Goal: Task Accomplishment & Management: Use online tool/utility

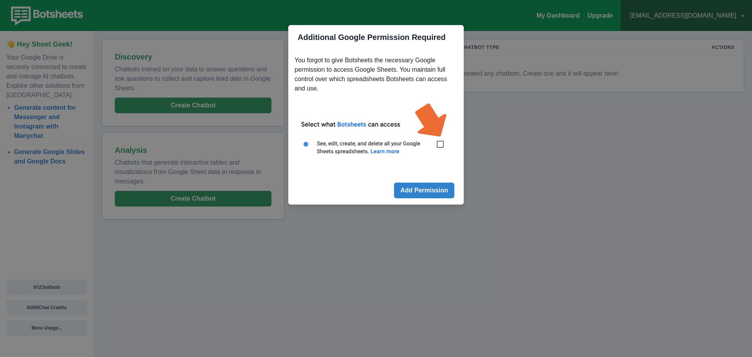
click at [438, 145] on img at bounding box center [376, 133] width 163 height 74
click at [441, 147] on img at bounding box center [376, 133] width 163 height 74
click at [443, 145] on img at bounding box center [376, 133] width 163 height 74
click at [441, 142] on img at bounding box center [376, 133] width 163 height 74
click at [442, 149] on img at bounding box center [376, 133] width 163 height 74
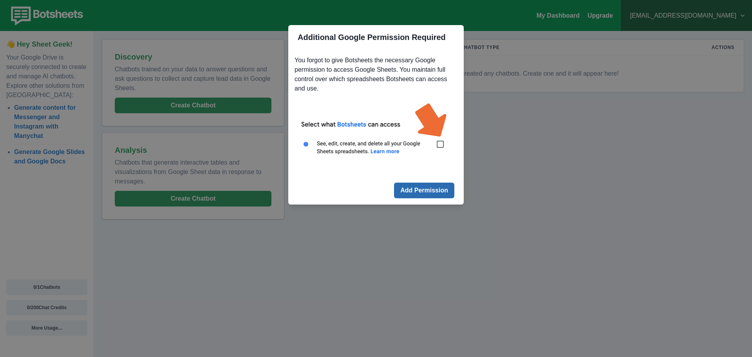
click at [433, 192] on button "Add Permission" at bounding box center [424, 191] width 60 height 16
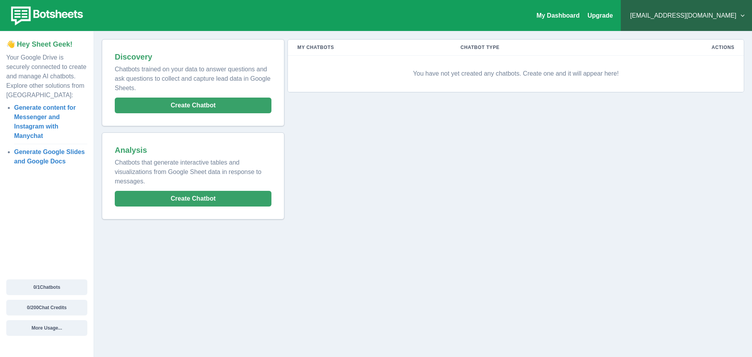
click at [397, 148] on div "My Chatbots Chatbot Type Actions You have not yet created any chatbots. Create …" at bounding box center [514, 129] width 460 height 180
click at [50, 154] on link "Generate Google Slides and Google Docs" at bounding box center [49, 156] width 71 height 16
click at [381, 166] on div "My Chatbots Chatbot Type Actions You have not yet created any chatbots. Create …" at bounding box center [514, 129] width 460 height 180
drag, startPoint x: 292, startPoint y: 259, endPoint x: 326, endPoint y: 255, distance: 33.9
click at [292, 259] on div "My Dashboard Upgrade [EMAIL_ADDRESS][DOMAIN_NAME] Plans & Pricing My Billing He…" at bounding box center [376, 178] width 752 height 357
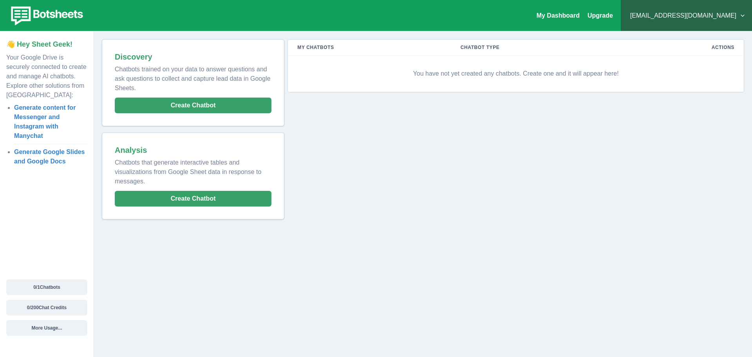
click at [723, 50] on th "Actions" at bounding box center [682, 48] width 123 height 16
click at [511, 71] on p "You have not yet created any chatbots. Create one and it will appear here!" at bounding box center [515, 73] width 437 height 23
drag, startPoint x: 347, startPoint y: 144, endPoint x: 319, endPoint y: 144, distance: 28.2
click at [347, 144] on div "My Chatbots Chatbot Type Actions You have not yet created any chatbots. Create …" at bounding box center [514, 129] width 460 height 180
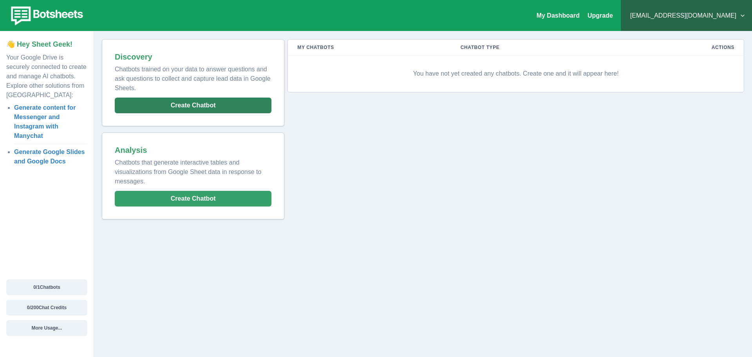
click at [172, 105] on button "Create Chatbot" at bounding box center [193, 106] width 157 height 16
click at [198, 105] on button "Create Chatbot" at bounding box center [193, 106] width 157 height 16
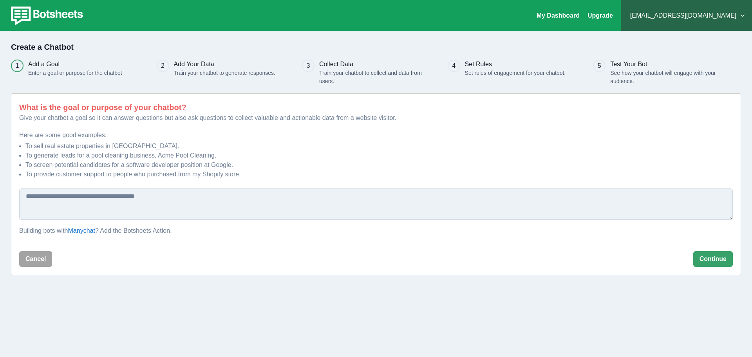
click at [39, 199] on textarea at bounding box center [376, 203] width 714 height 31
click at [40, 199] on textarea at bounding box center [376, 203] width 714 height 31
click at [124, 198] on textarea at bounding box center [376, 203] width 714 height 31
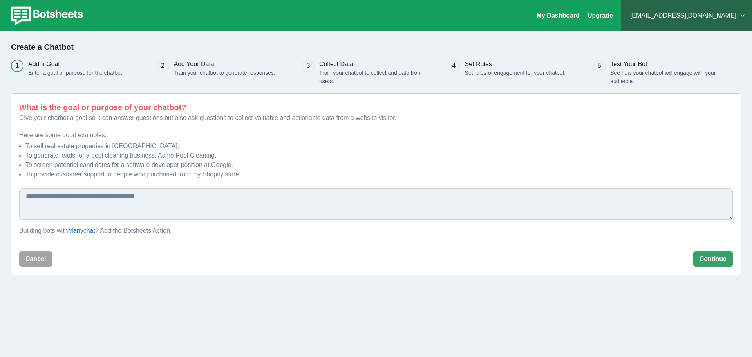
click at [124, 198] on textarea at bounding box center [376, 203] width 714 height 31
click at [204, 198] on textarea at bounding box center [376, 203] width 714 height 31
click at [138, 200] on textarea at bounding box center [376, 203] width 714 height 31
click at [110, 119] on p "Give your chatbot a goal so it can answer questions but also ask questions to c…" at bounding box center [376, 117] width 714 height 9
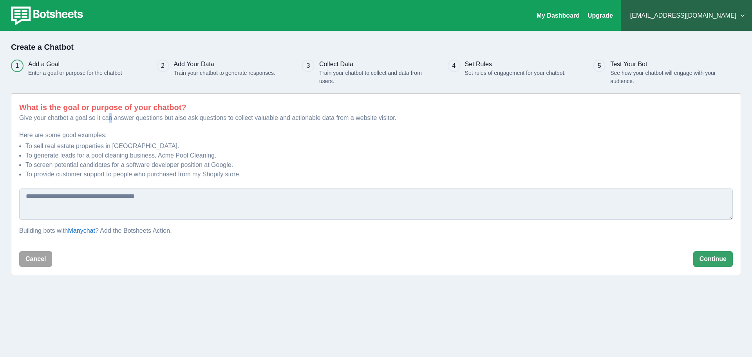
click at [110, 119] on p "Give your chatbot a goal so it can answer questions but also ask questions to c…" at bounding box center [376, 117] width 714 height 9
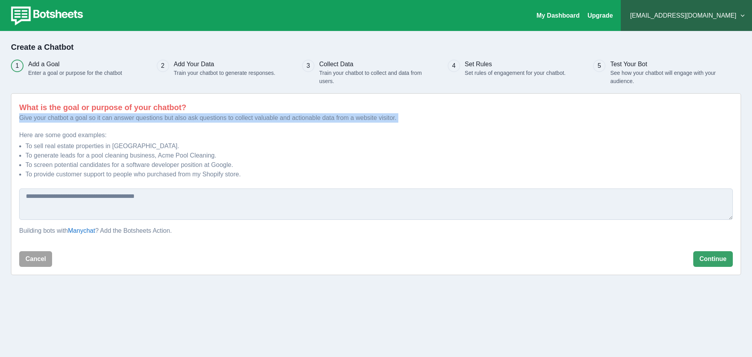
click at [110, 119] on p "Give your chatbot a goal so it can answer questions but also ask questions to c…" at bounding box center [376, 117] width 714 height 9
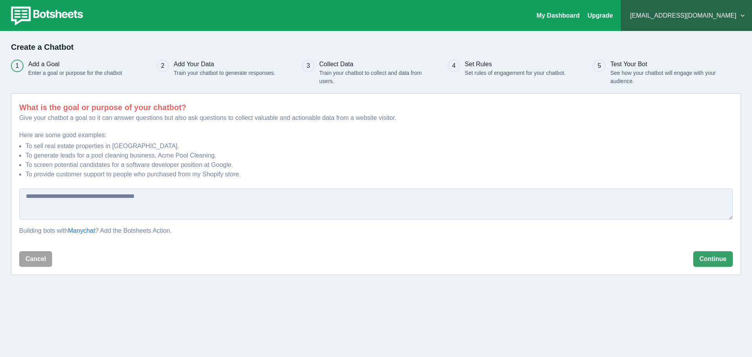
click at [151, 202] on textarea at bounding box center [376, 203] width 714 height 31
type textarea "********"
click at [60, 10] on img at bounding box center [45, 16] width 79 height 22
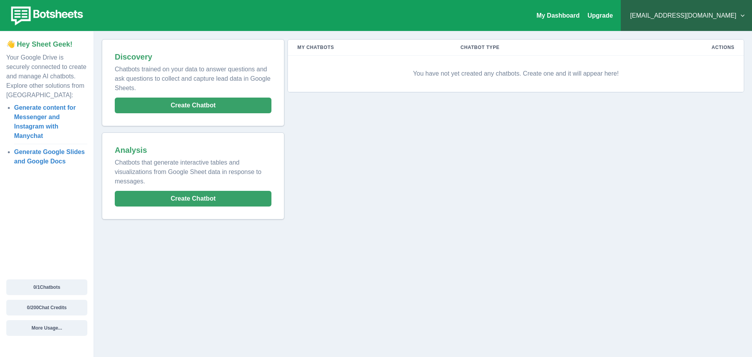
drag, startPoint x: 469, startPoint y: 191, endPoint x: 465, endPoint y: 185, distance: 7.6
click at [468, 188] on div "My Chatbots Chatbot Type Actions You have not yet created any chatbots. Create …" at bounding box center [514, 129] width 460 height 180
click at [212, 106] on button "Create Chatbot" at bounding box center [193, 106] width 157 height 16
click at [404, 162] on div "My Chatbots Chatbot Type Actions You have not yet created any chatbots. Create …" at bounding box center [514, 129] width 460 height 180
click at [358, 144] on div "My Chatbots Chatbot Type Actions You have not yet created any chatbots. Create …" at bounding box center [514, 129] width 460 height 180
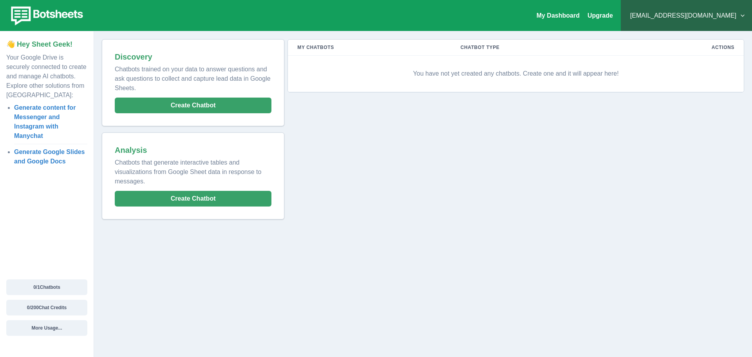
drag, startPoint x: 452, startPoint y: 140, endPoint x: 670, endPoint y: 127, distance: 218.1
click at [459, 140] on div "My Chatbots Chatbot Type Actions You have not yet created any chatbots. Create …" at bounding box center [514, 129] width 460 height 180
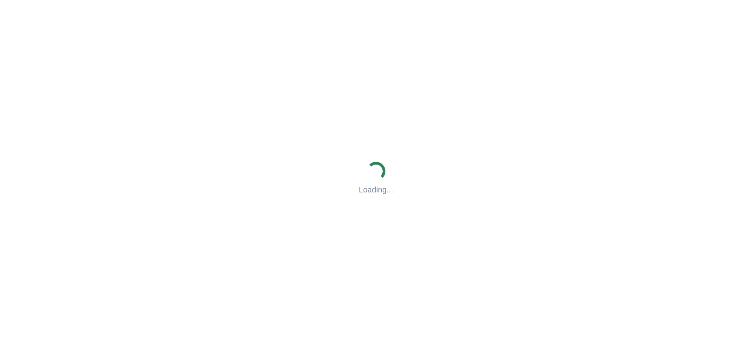
click at [491, 186] on div "Loading... Loading..." at bounding box center [376, 178] width 752 height 357
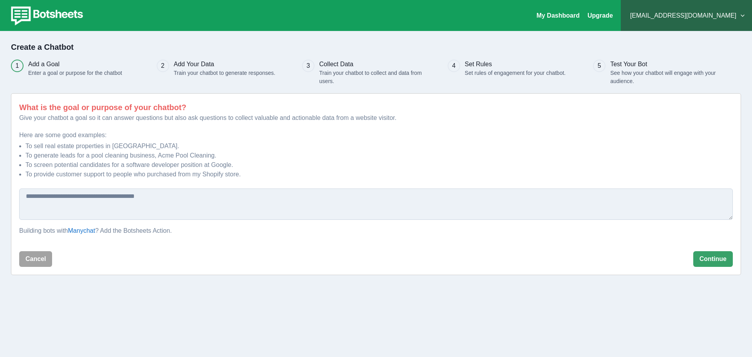
click at [124, 199] on textarea at bounding box center [376, 203] width 714 height 31
type textarea "*"
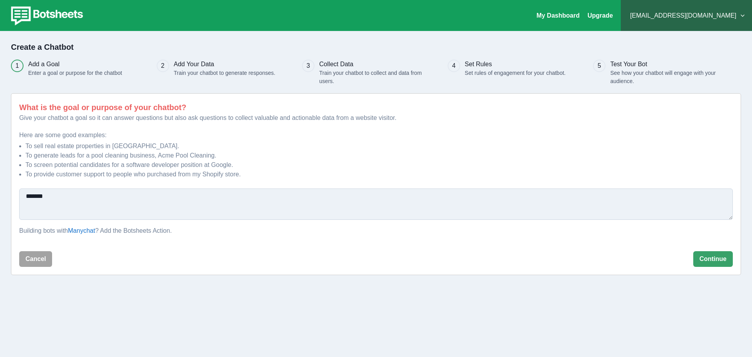
type textarea "******"
type textarea "*"
type textarea "**********"
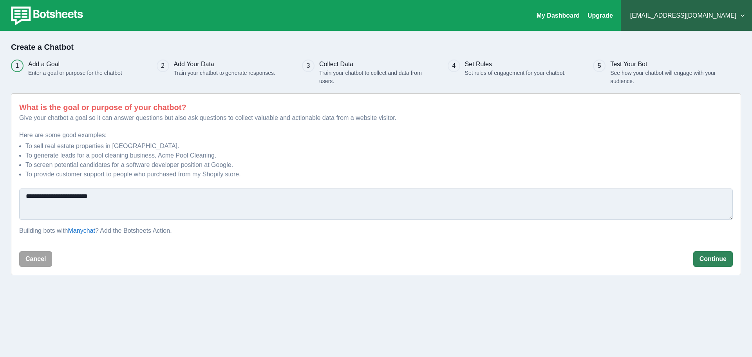
click at [703, 257] on button "Continue" at bounding box center [713, 259] width 40 height 16
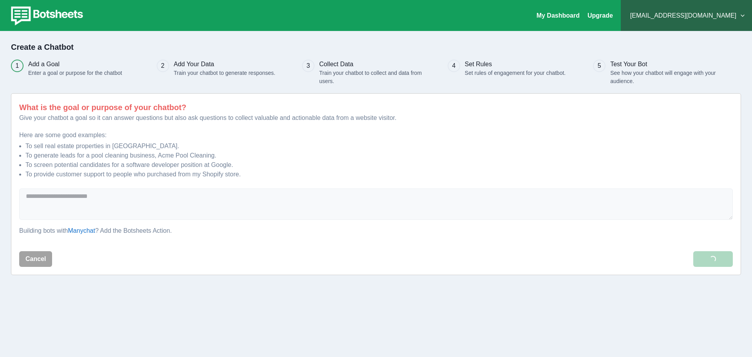
drag, startPoint x: 445, startPoint y: 263, endPoint x: 569, endPoint y: 252, distance: 124.6
click at [444, 263] on div at bounding box center [375, 259] width 630 height 16
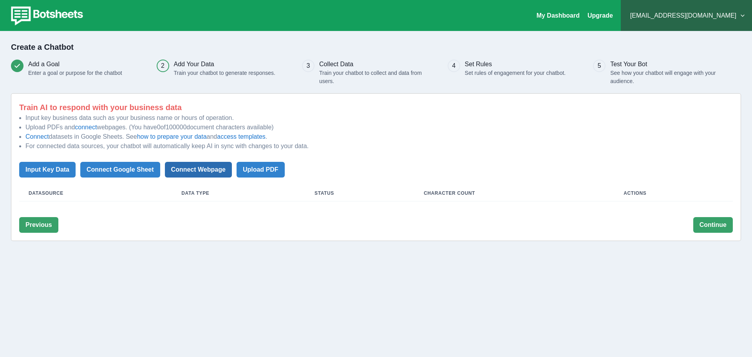
click at [189, 170] on button "Connect Webpage" at bounding box center [198, 170] width 67 height 16
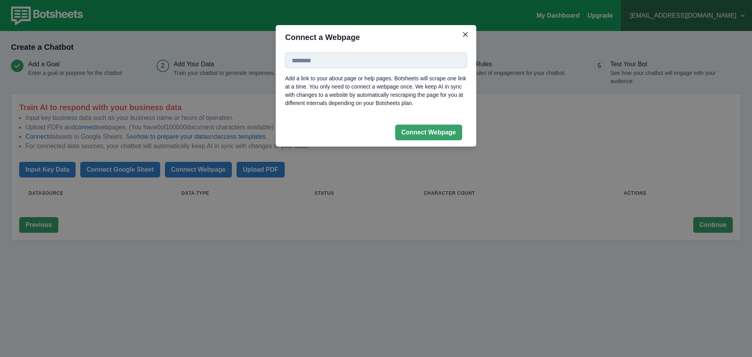
click at [317, 65] on input at bounding box center [376, 60] width 182 height 16
click at [317, 64] on input at bounding box center [376, 60] width 182 height 16
click at [463, 36] on icon "Close" at bounding box center [465, 34] width 5 height 5
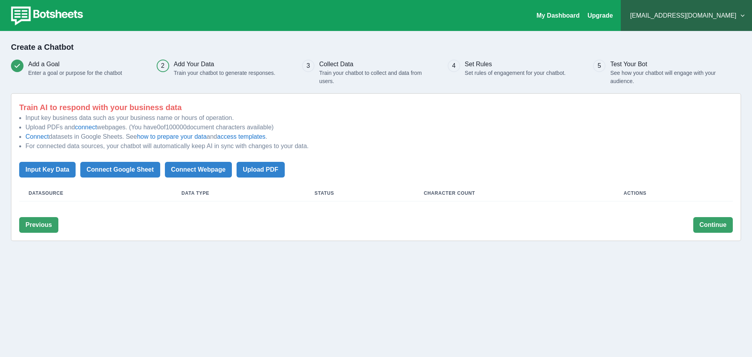
click at [391, 137] on li "Connect datasets in Google Sheets. See how to prepare your data and access temp…" at bounding box center [378, 136] width 707 height 9
click at [637, 75] on p "See how your chatbot will engage with your audience." at bounding box center [665, 77] width 111 height 16
click at [617, 113] on div "Train AI to respond with your business data Input key business data such as you…" at bounding box center [376, 151] width 714 height 100
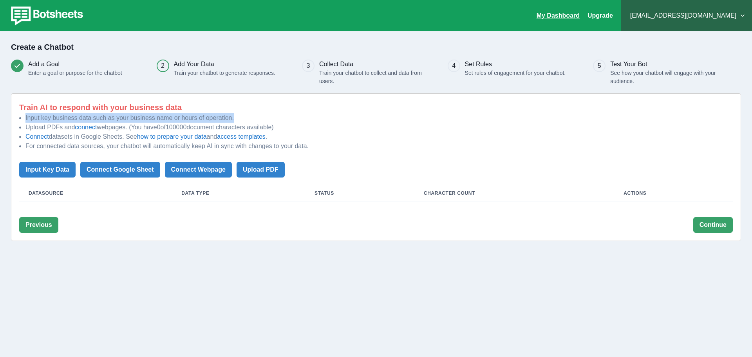
click at [580, 16] on link "My Dashboard" at bounding box center [558, 15] width 43 height 7
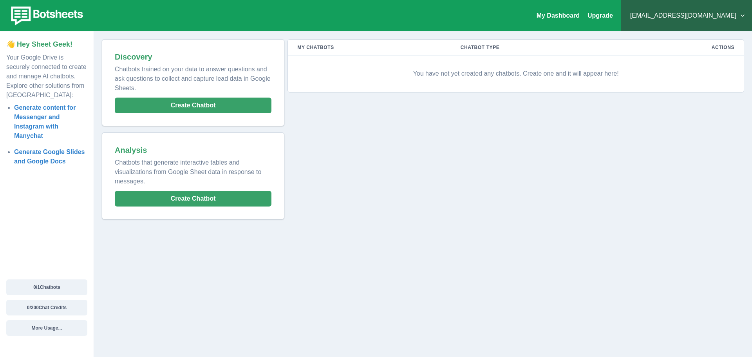
click at [384, 147] on div "My Chatbots Chatbot Type Actions You have not yet created any chatbots. Create …" at bounding box center [514, 129] width 460 height 180
click at [208, 166] on p "Chatbots that generate interactive tables and visualizations from Google Sheet …" at bounding box center [193, 170] width 157 height 31
drag, startPoint x: 530, startPoint y: 149, endPoint x: 654, endPoint y: 80, distance: 142.0
click at [532, 148] on div "My Chatbots Chatbot Type Actions You have not yet created any chatbots. Create …" at bounding box center [514, 129] width 460 height 180
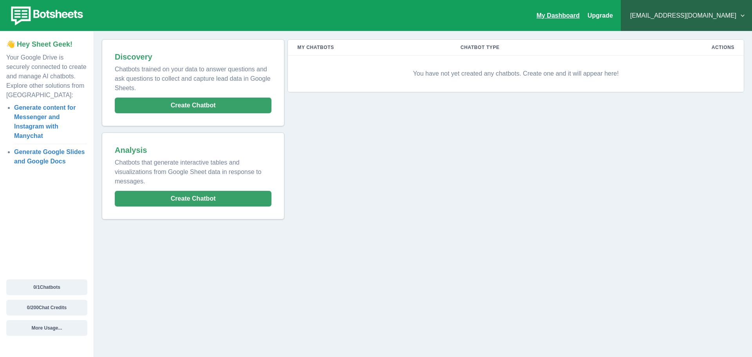
click at [580, 13] on link "My Dashboard" at bounding box center [558, 15] width 43 height 7
drag, startPoint x: 42, startPoint y: 309, endPoint x: 72, endPoint y: 332, distance: 38.3
click at [179, 295] on div "My Dashboard Upgrade [EMAIL_ADDRESS][DOMAIN_NAME] Plans & Pricing My Billing He…" at bounding box center [376, 178] width 752 height 357
click at [45, 330] on button "More Usage..." at bounding box center [46, 328] width 81 height 16
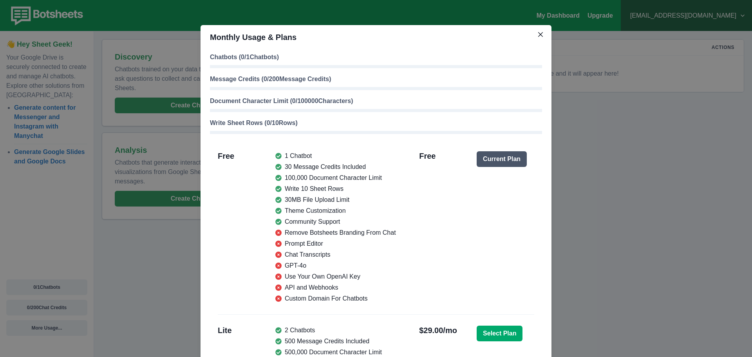
click at [228, 58] on p "Chatbots ( 0 / 1 Chatbots)" at bounding box center [376, 56] width 332 height 9
drag, startPoint x: 228, startPoint y: 58, endPoint x: 286, endPoint y: 59, distance: 58.7
click at [286, 59] on p "Chatbots ( 0 / 1 Chatbots)" at bounding box center [376, 56] width 332 height 9
click at [224, 127] on p "Write Sheet Rows ( 0 / 10 Rows)" at bounding box center [376, 122] width 332 height 9
drag, startPoint x: 224, startPoint y: 127, endPoint x: 275, endPoint y: 127, distance: 50.5
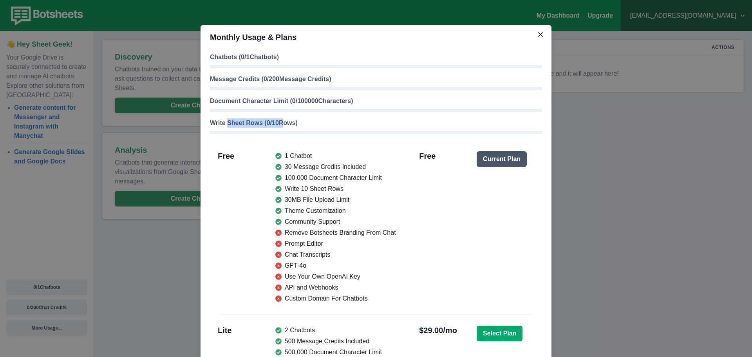
click at [275, 127] on p "Write Sheet Rows ( 0 / 10 Rows)" at bounding box center [376, 122] width 332 height 9
click at [316, 127] on p "Write Sheet Rows ( 0 / 10 Rows)" at bounding box center [376, 122] width 332 height 9
click at [293, 126] on p "Write Sheet Rows ( 0 / 10 Rows)" at bounding box center [376, 122] width 332 height 9
click at [292, 126] on p "Write Sheet Rows ( 0 / 10 Rows)" at bounding box center [376, 122] width 332 height 9
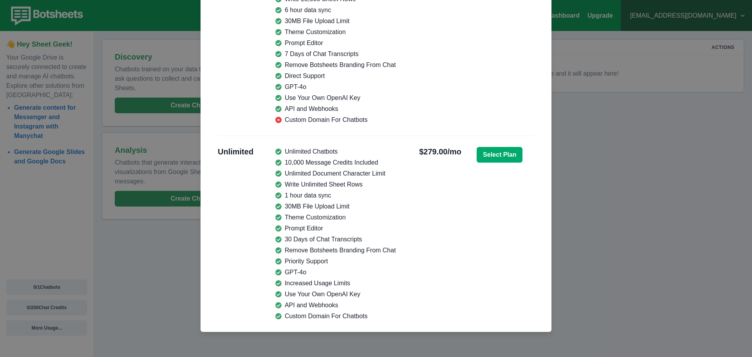
scroll to position [471, 0]
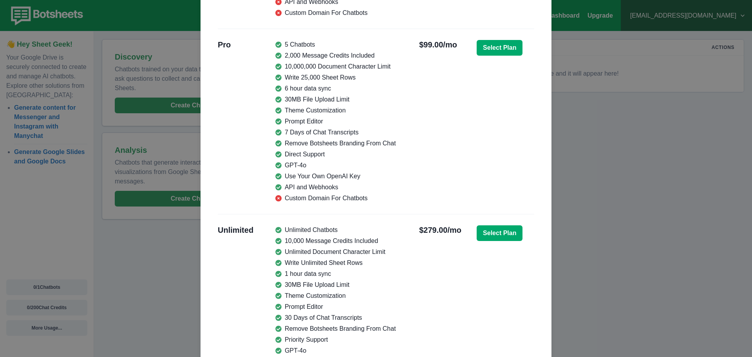
click at [617, 162] on div "Monthly Usage & Plans Chatbots ( 0 / 1 Chatbots) Message Credits ( 0 / 200 Mess…" at bounding box center [376, 178] width 752 height 357
